Goal: Find specific page/section: Find specific page/section

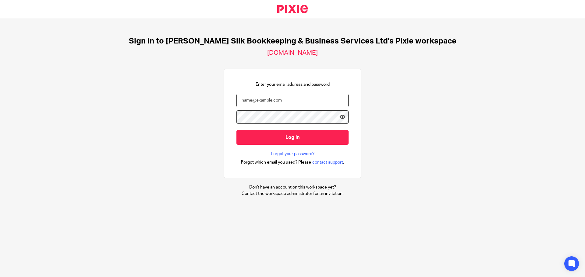
click at [252, 101] on input "email" at bounding box center [292, 101] width 112 height 14
type input "[EMAIL_ADDRESS][DOMAIN_NAME]"
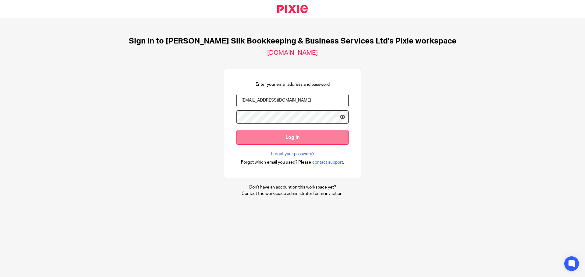
click at [273, 141] on input "Log in" at bounding box center [292, 137] width 112 height 15
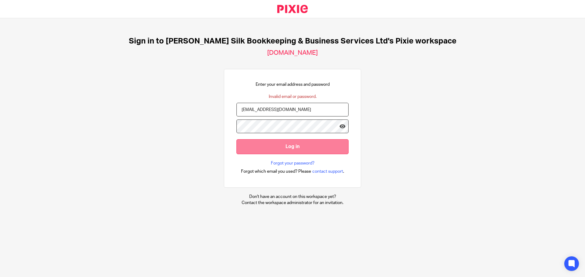
click at [271, 149] on input "Log in" at bounding box center [292, 147] width 112 height 15
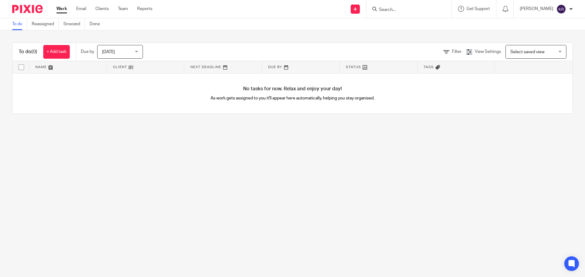
click at [384, 9] on input "Search" at bounding box center [405, 9] width 55 height 5
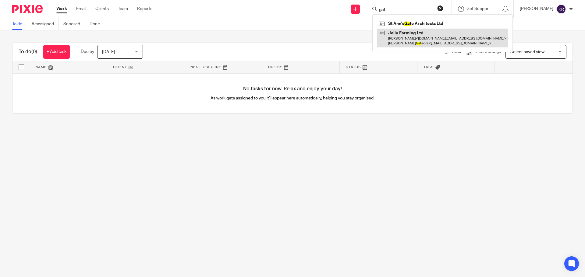
type input "gat"
click at [414, 33] on link at bounding box center [442, 38] width 131 height 19
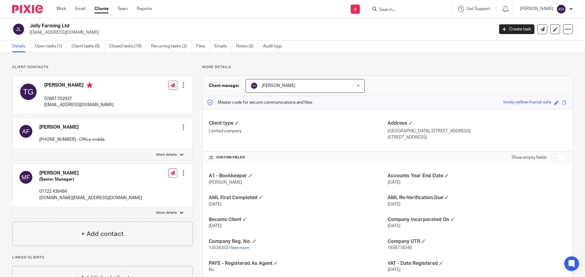
click at [319, 135] on div "Client type Limited company" at bounding box center [298, 130] width 179 height 20
click at [569, 9] on div at bounding box center [571, 9] width 4 height 4
click at [550, 43] on span "Logout" at bounding box center [545, 42] width 14 height 4
